Goal: Navigation & Orientation: Find specific page/section

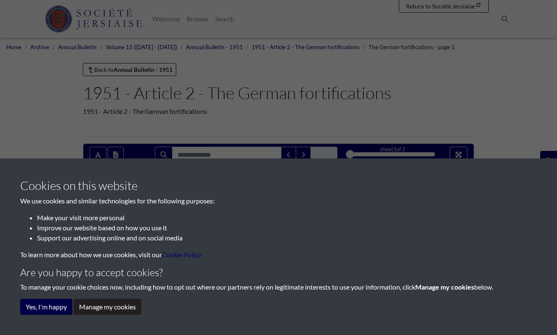
click at [61, 307] on button "Yes, I'm happy" at bounding box center [46, 307] width 52 height 16
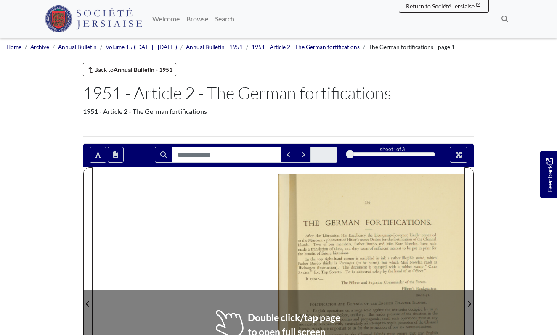
click at [40, 43] on li "Archive" at bounding box center [35, 47] width 28 height 8
click at [41, 46] on link "Archive" at bounding box center [39, 47] width 19 height 7
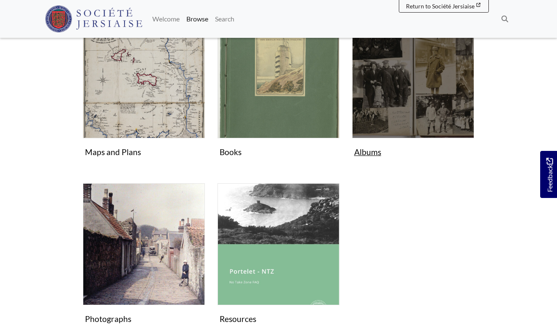
scroll to position [352, 0]
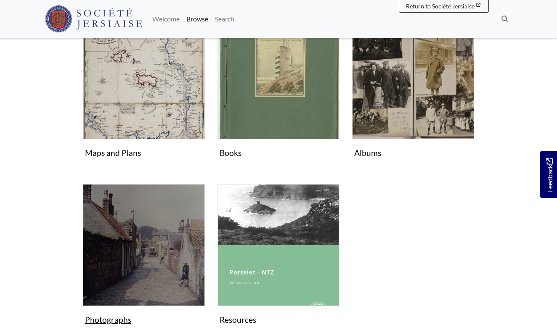
click at [166, 246] on img "Subcollection" at bounding box center [144, 245] width 122 height 122
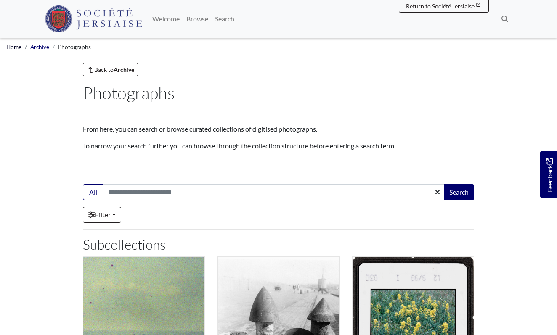
click at [12, 48] on link "Home" at bounding box center [13, 47] width 15 height 7
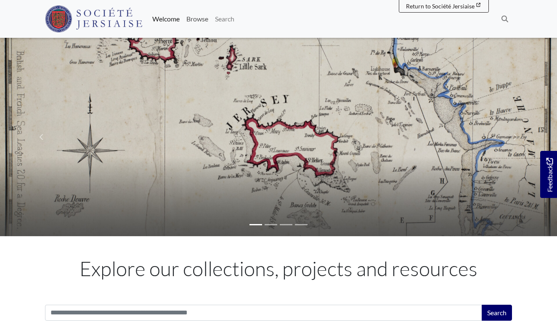
click at [212, 18] on link "Browse" at bounding box center [197, 19] width 29 height 17
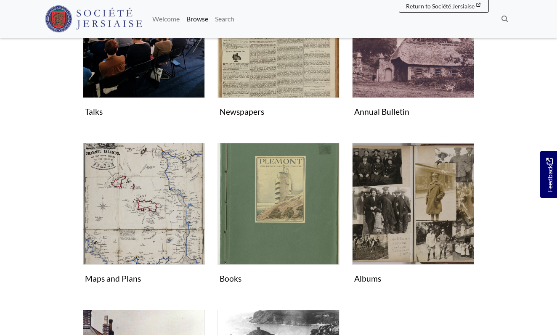
scroll to position [236, 0]
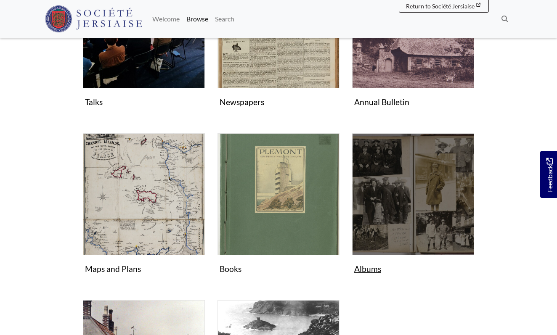
click at [416, 217] on img "Subcollection" at bounding box center [413, 194] width 122 height 122
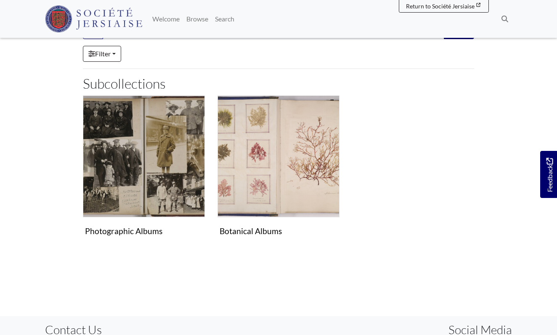
scroll to position [208, 0]
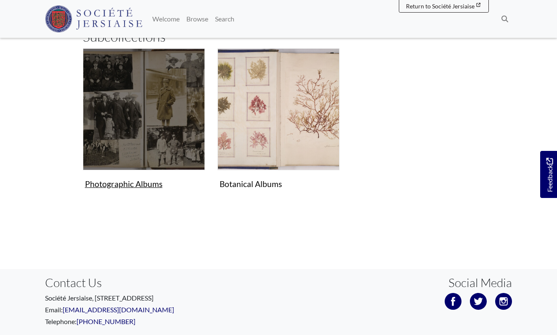
click at [136, 157] on img "Subcollection" at bounding box center [144, 109] width 122 height 122
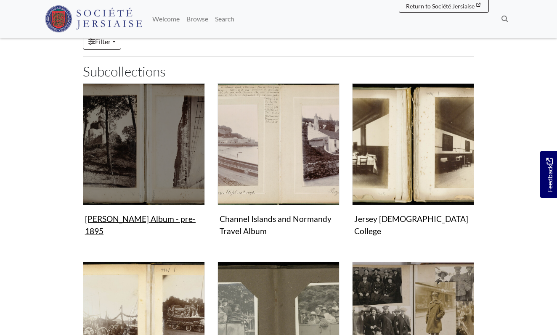
scroll to position [99, 0]
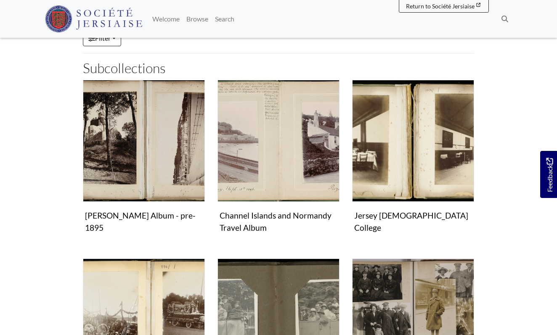
click at [313, 17] on div "Welcome Browse Search Search" at bounding box center [330, 19] width 363 height 18
